Goal: Information Seeking & Learning: Learn about a topic

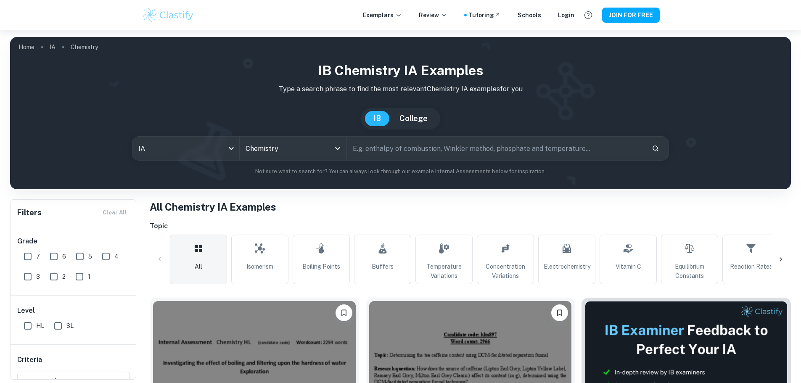
click at [388, 147] on input "text" at bounding box center [496, 149] width 298 height 24
type input "buffer solution"
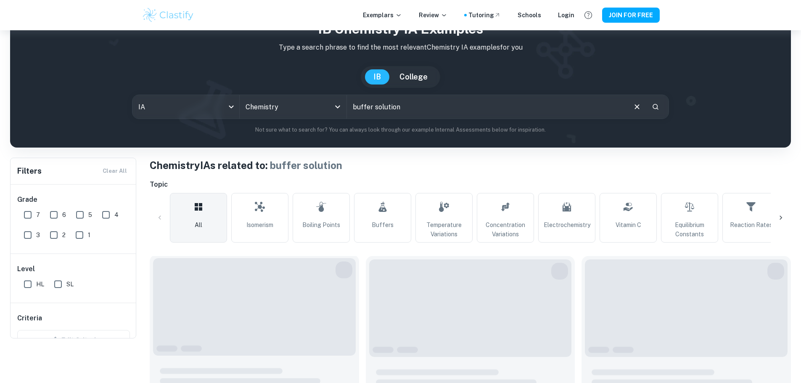
scroll to position [168, 0]
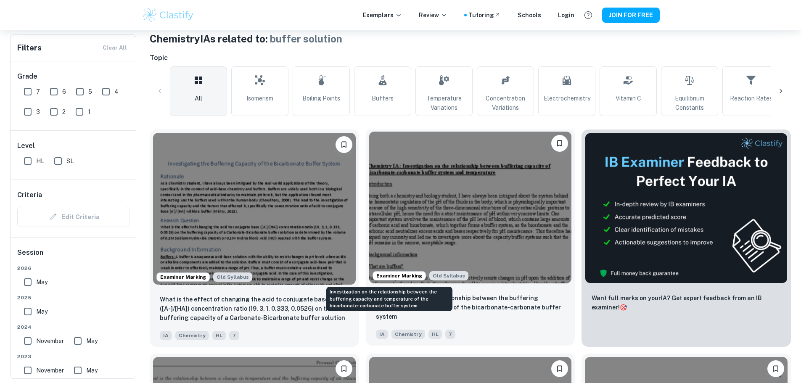
click at [421, 294] on p "Investigation on the relationship between the buffering capacity and temperatur…" at bounding box center [470, 308] width 189 height 28
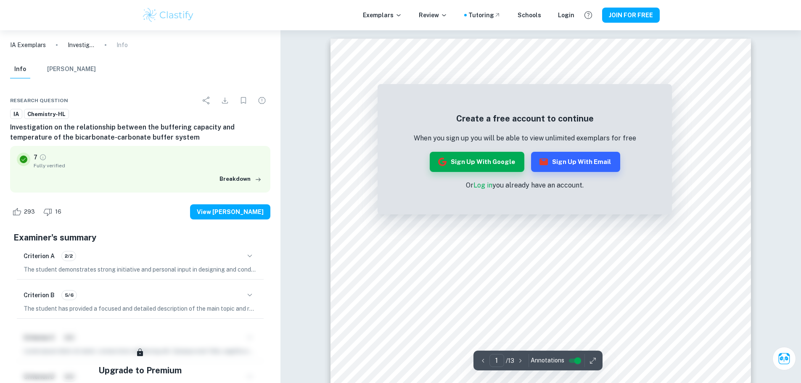
click at [485, 181] on link "Log in" at bounding box center [483, 185] width 19 height 8
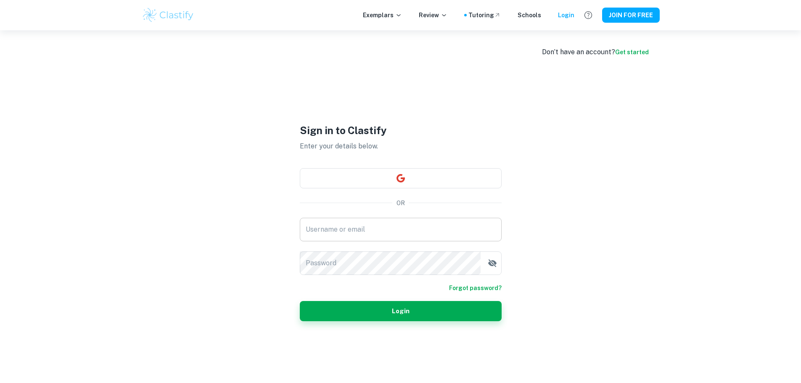
click at [410, 232] on input "Username or email" at bounding box center [401, 230] width 202 height 24
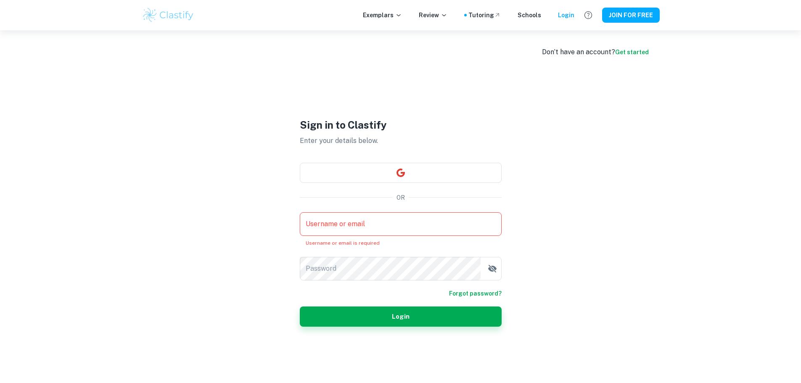
click at [403, 243] on div "Username or email Username or email Username or email is required Password Pass…" at bounding box center [401, 246] width 202 height 68
click at [396, 237] on div "Username or email Username or email Username or email is required" at bounding box center [401, 229] width 202 height 34
click at [393, 233] on input "Username or email" at bounding box center [401, 224] width 202 height 24
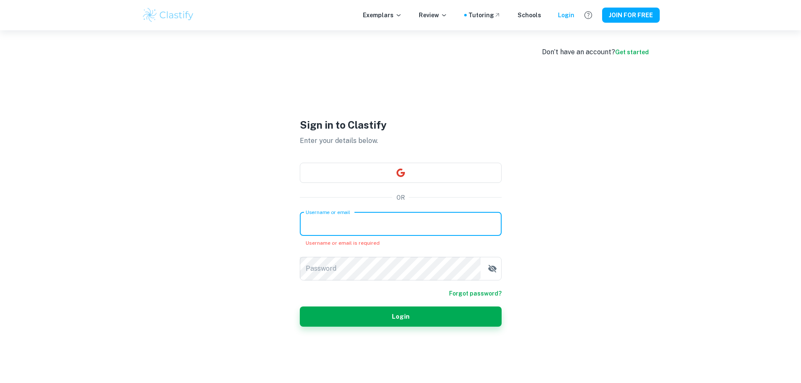
type input "alvin104354@gmail.com"
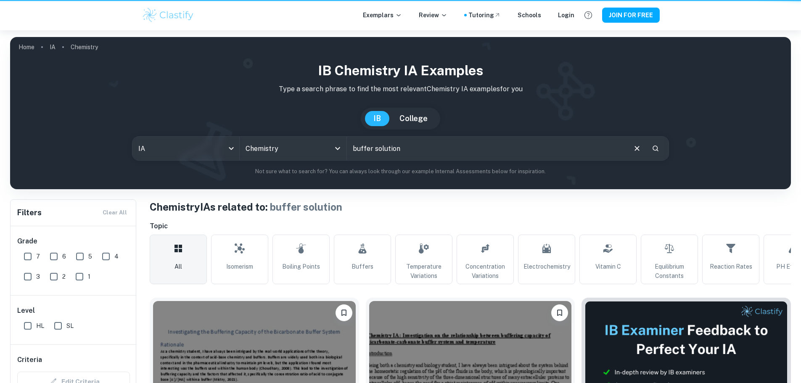
scroll to position [168, 0]
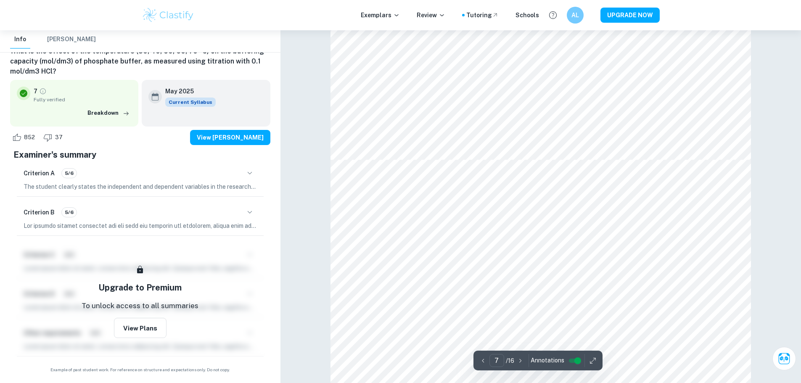
scroll to position [3616, 0]
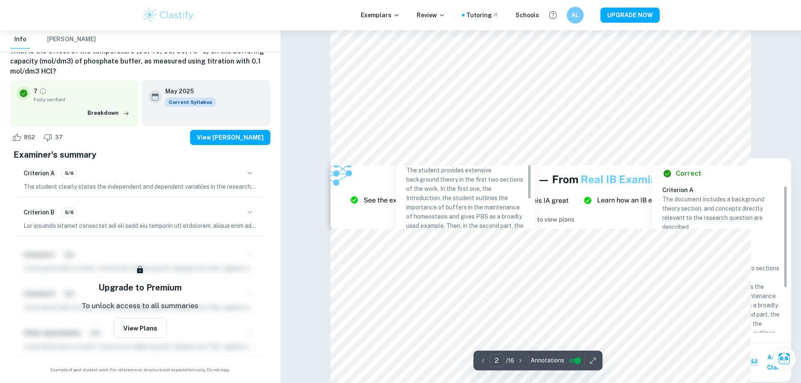
type input "3"
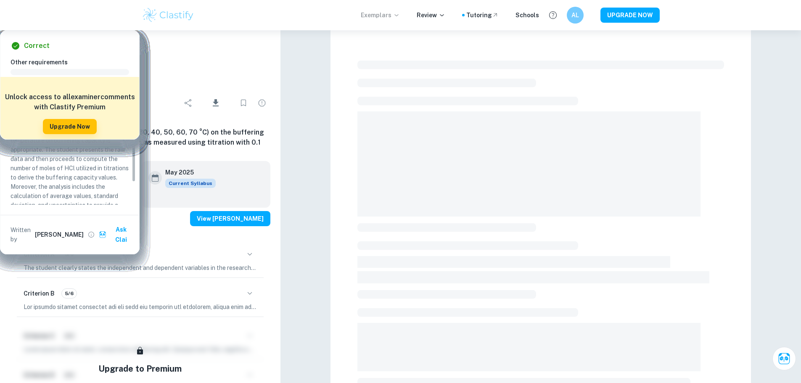
click at [391, 19] on p "Exemplars" at bounding box center [380, 15] width 39 height 9
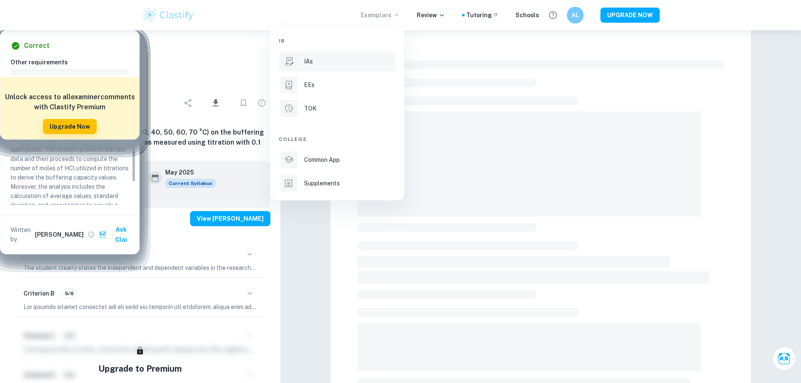
click at [326, 64] on div "IAs" at bounding box center [349, 61] width 90 height 9
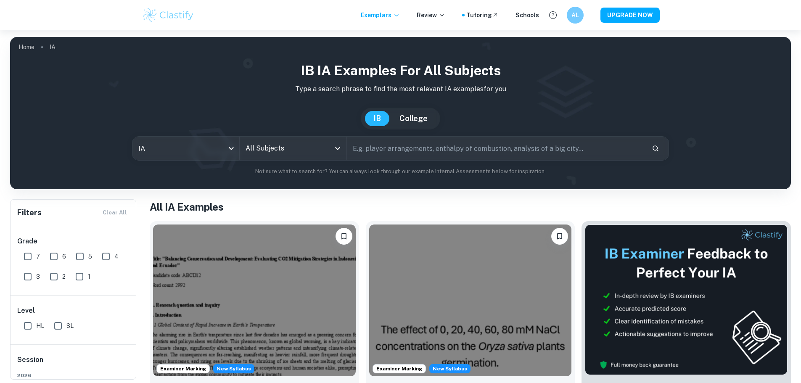
click at [322, 143] on input "All Subjects" at bounding box center [286, 148] width 87 height 16
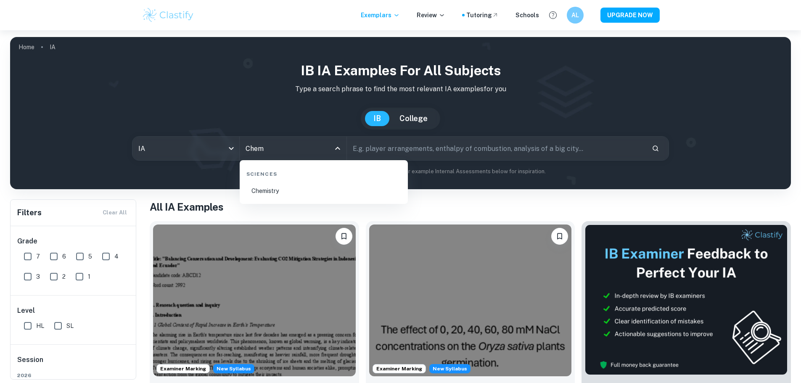
type input "Chem"
click at [304, 198] on li "Chemistry" at bounding box center [323, 190] width 161 height 19
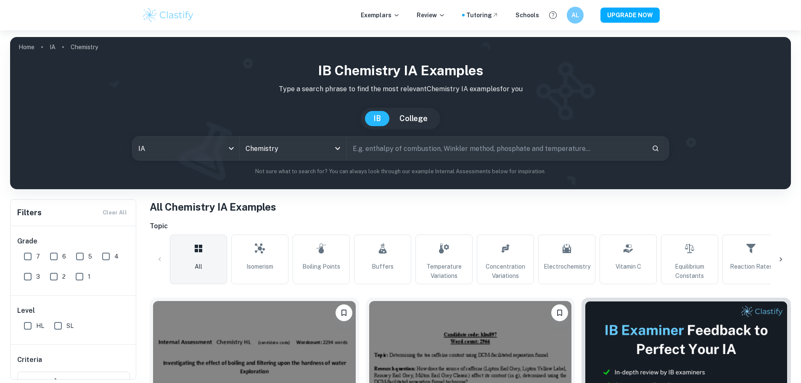
click at [402, 145] on input "text" at bounding box center [496, 149] width 298 height 24
type input "buffer capicity"
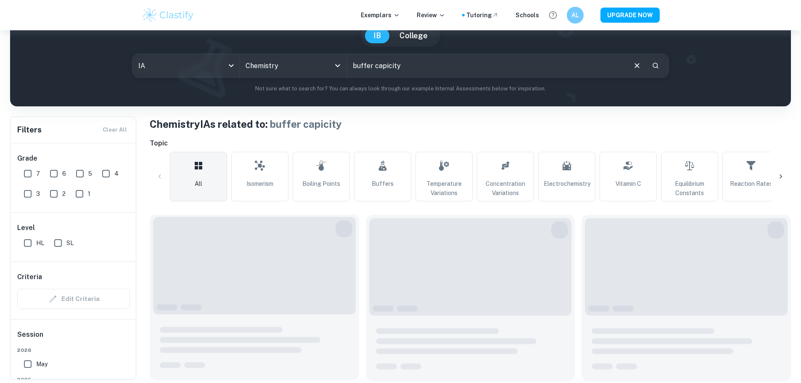
scroll to position [126, 0]
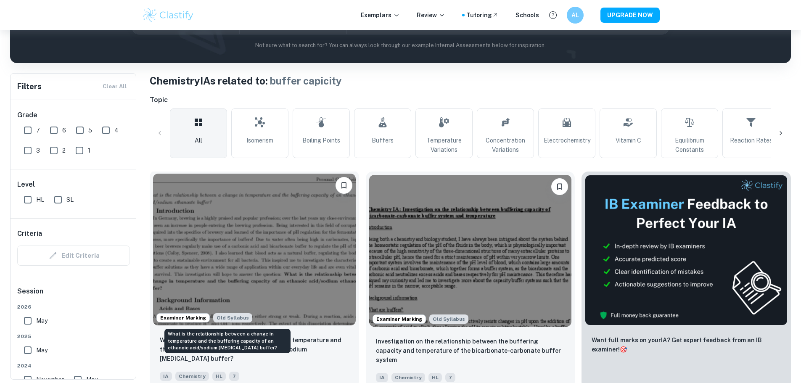
click at [246, 336] on p "What is the relationship between a change in temperature and the buffering capa…" at bounding box center [254, 350] width 189 height 28
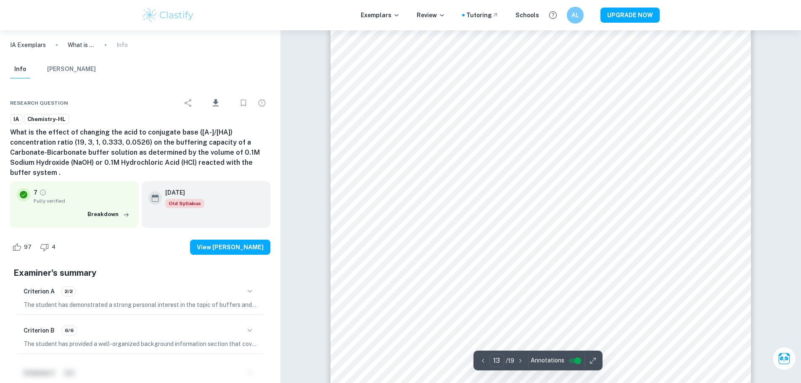
scroll to position [6560, 0]
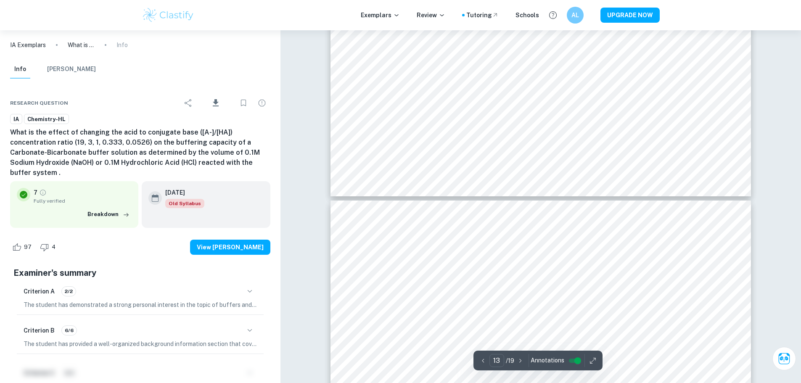
type input "12"
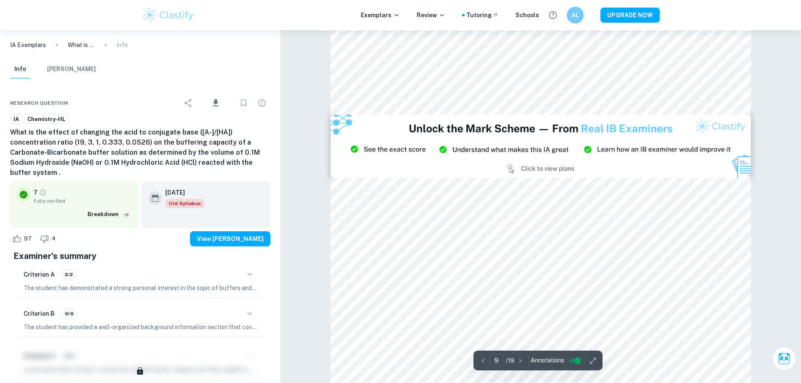
scroll to position [4584, 0]
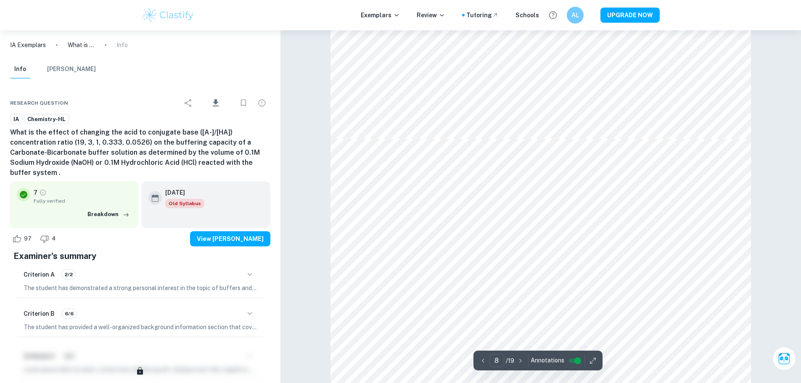
type input "7"
type input "13"
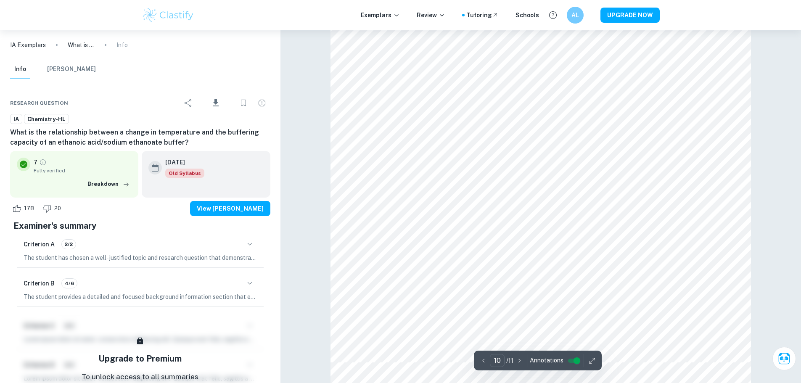
scroll to position [5971, 0]
type input "11"
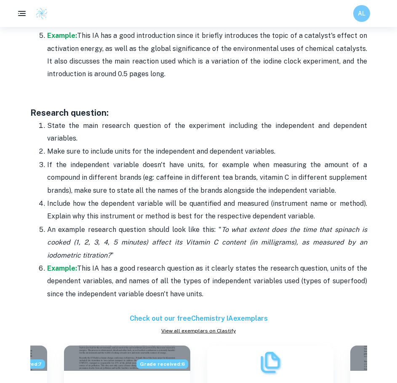
scroll to position [574, 0]
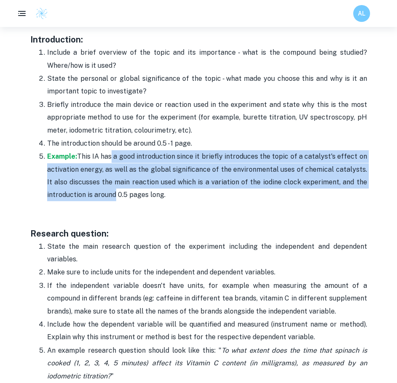
drag, startPoint x: 109, startPoint y: 160, endPoint x: 110, endPoint y: 194, distance: 34.1
click at [110, 194] on p "Example: This IA has a good introduction since it briefly introduces the topic …" at bounding box center [207, 175] width 320 height 51
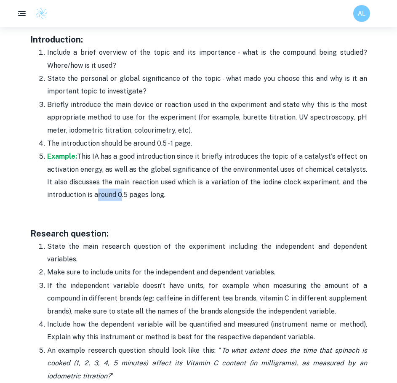
click at [110, 194] on p "Example: This IA has a good introduction since it briefly introduces the topic …" at bounding box center [207, 175] width 320 height 51
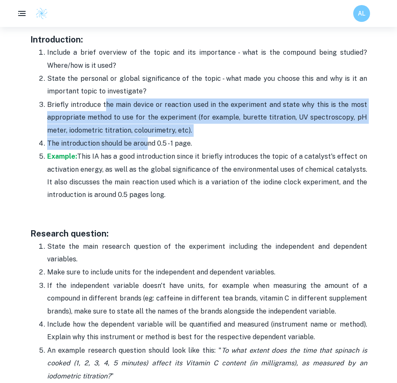
drag, startPoint x: 146, startPoint y: 138, endPoint x: 96, endPoint y: 95, distance: 66.5
click at [104, 104] on ol "Include a brief overview of the topic and its importance - what is the compound…" at bounding box center [198, 124] width 336 height 156
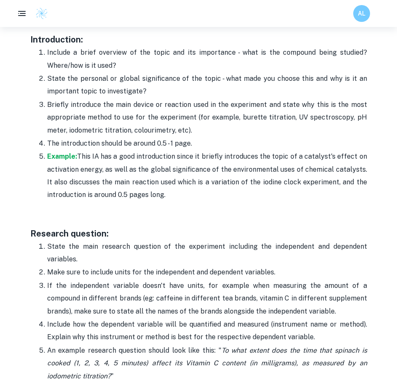
drag, startPoint x: 89, startPoint y: 84, endPoint x: 70, endPoint y: 53, distance: 36.2
click at [88, 83] on p "State the personal or global significance of the topic - what made you choose t…" at bounding box center [207, 85] width 320 height 26
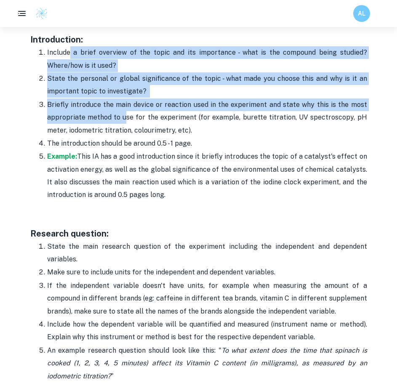
drag, startPoint x: 70, startPoint y: 53, endPoint x: 127, endPoint y: 116, distance: 84.6
click at [127, 116] on ol "Include a brief overview of the topic and its importance - what is the compound…" at bounding box center [198, 124] width 336 height 156
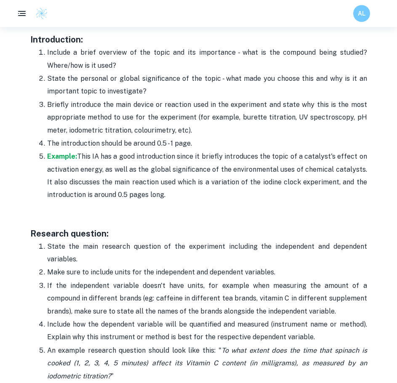
click at [131, 118] on p "Briefly introduce the main device or reaction used in the experiment and state …" at bounding box center [207, 117] width 320 height 38
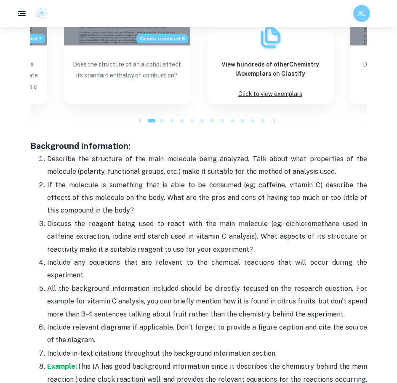
scroll to position [1036, 0]
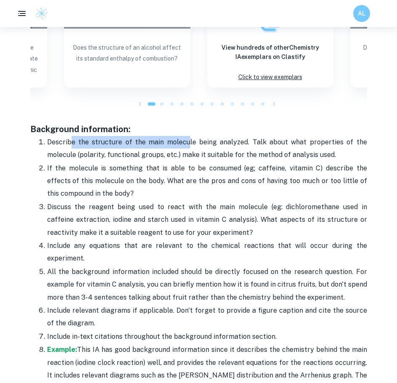
drag, startPoint x: 79, startPoint y: 138, endPoint x: 190, endPoint y: 138, distance: 111.0
click at [190, 138] on p "Describe the structure of the main molecule being analyzed. Talk about what pro…" at bounding box center [207, 149] width 320 height 26
drag, startPoint x: 112, startPoint y: 138, endPoint x: 95, endPoint y: 138, distance: 17.7
click at [95, 138] on p "Describe the structure of the main molecule being analyzed. Talk about what pro…" at bounding box center [207, 149] width 320 height 26
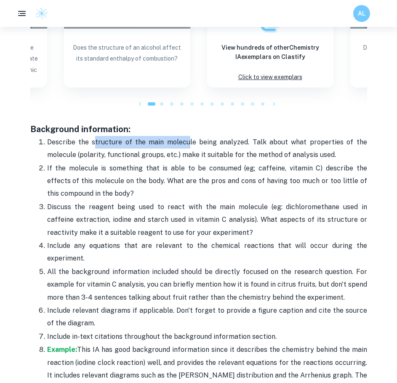
click at [95, 138] on p "Describe the structure of the main molecule being analyzed. Talk about what pro…" at bounding box center [207, 149] width 320 height 26
drag, startPoint x: 95, startPoint y: 138, endPoint x: 157, endPoint y: 138, distance: 62.7
click at [157, 138] on p "Describe the structure of the main molecule being analyzed. Talk about what pro…" at bounding box center [207, 149] width 320 height 26
click at [158, 138] on p "Describe the structure of the main molecule being analyzed. Talk about what pro…" at bounding box center [207, 149] width 320 height 26
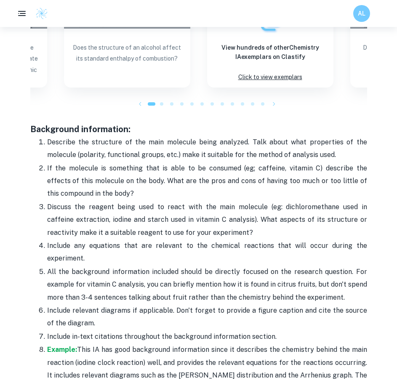
click at [76, 137] on p "Describe the structure of the main molecule being analyzed. Talk about what pro…" at bounding box center [207, 149] width 320 height 26
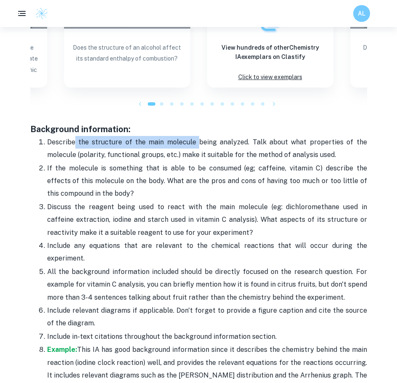
drag, startPoint x: 76, startPoint y: 137, endPoint x: 195, endPoint y: 139, distance: 119.0
click at [195, 139] on p "Describe the structure of the main molecule being analyzed. Talk about what pro…" at bounding box center [207, 149] width 320 height 26
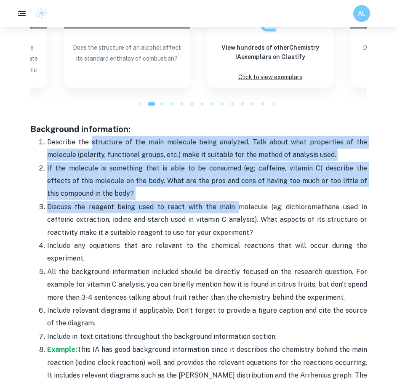
drag, startPoint x: 93, startPoint y: 142, endPoint x: 218, endPoint y: 203, distance: 139.0
click at [218, 203] on ol "Describe the structure of the main molecule being analyzed. Talk about what pro…" at bounding box center [198, 271] width 336 height 272
click at [218, 203] on span "Discuss the reagent being used to react with the main molecule (eg: dichloromet…" at bounding box center [207, 220] width 320 height 34
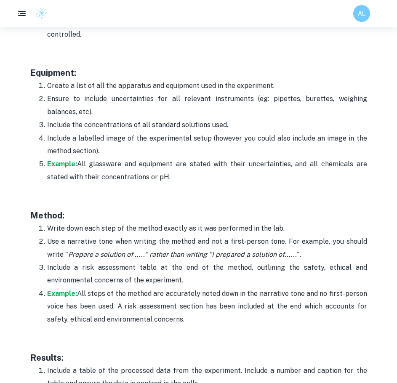
scroll to position [1835, 0]
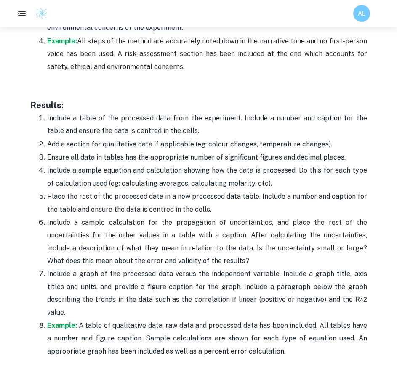
click at [114, 156] on p "Ensure all data in tables has the appropriate number of significant figures and…" at bounding box center [207, 157] width 320 height 13
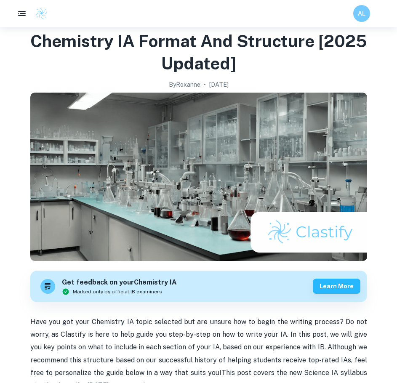
scroll to position [0, 0]
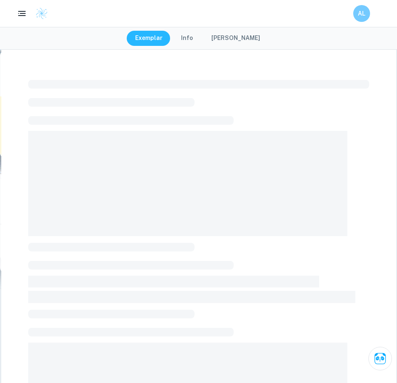
checkbox input "true"
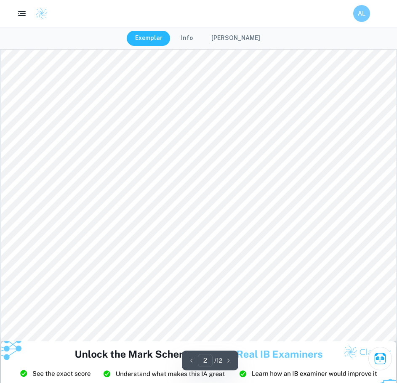
scroll to position [1135, 0]
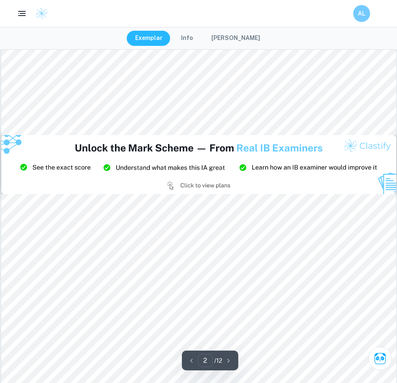
type input "3"
